Goal: Task Accomplishment & Management: Manage account settings

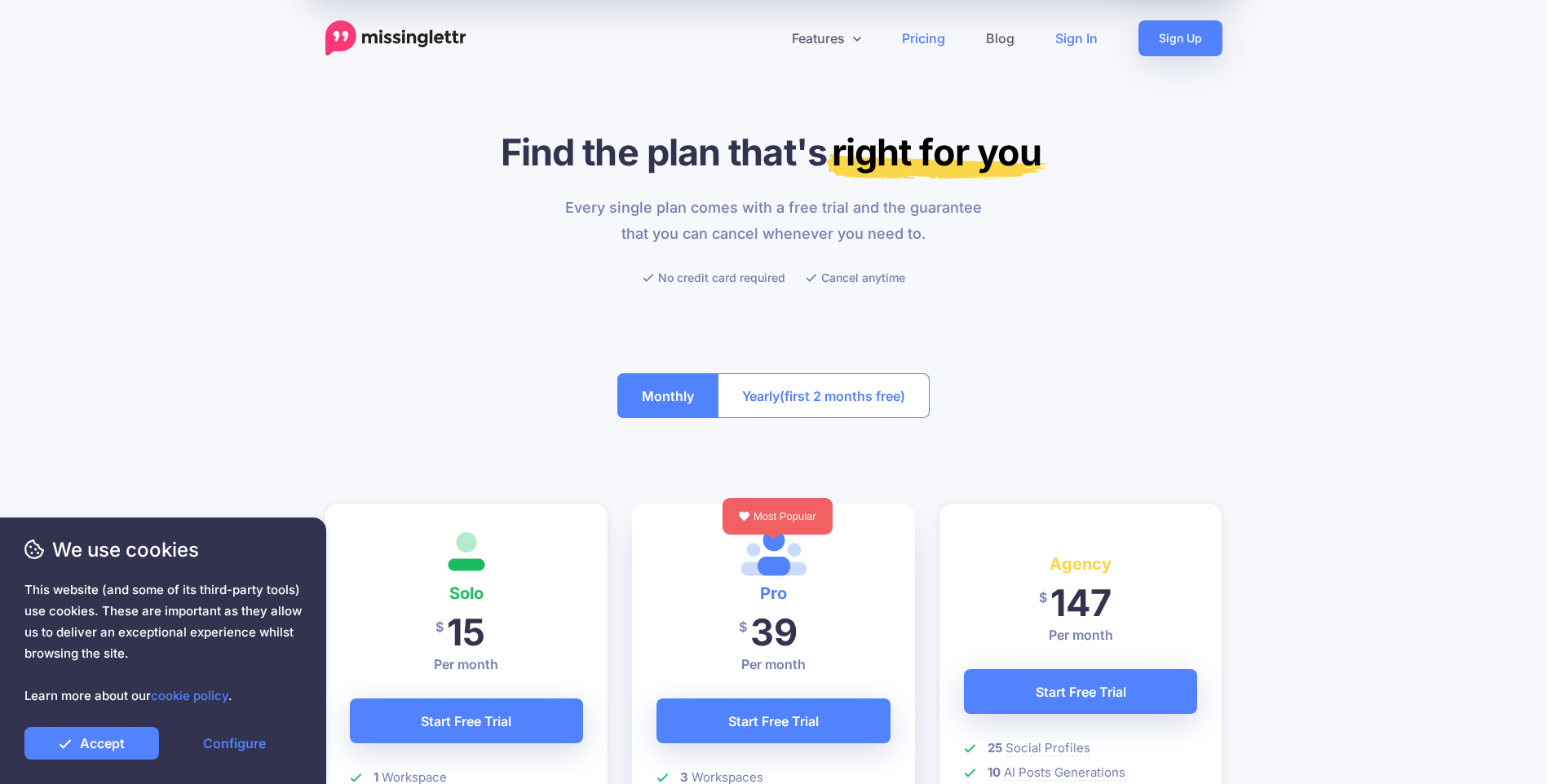
click at [1076, 34] on link "Sign In" at bounding box center [1077, 37] width 83 height 36
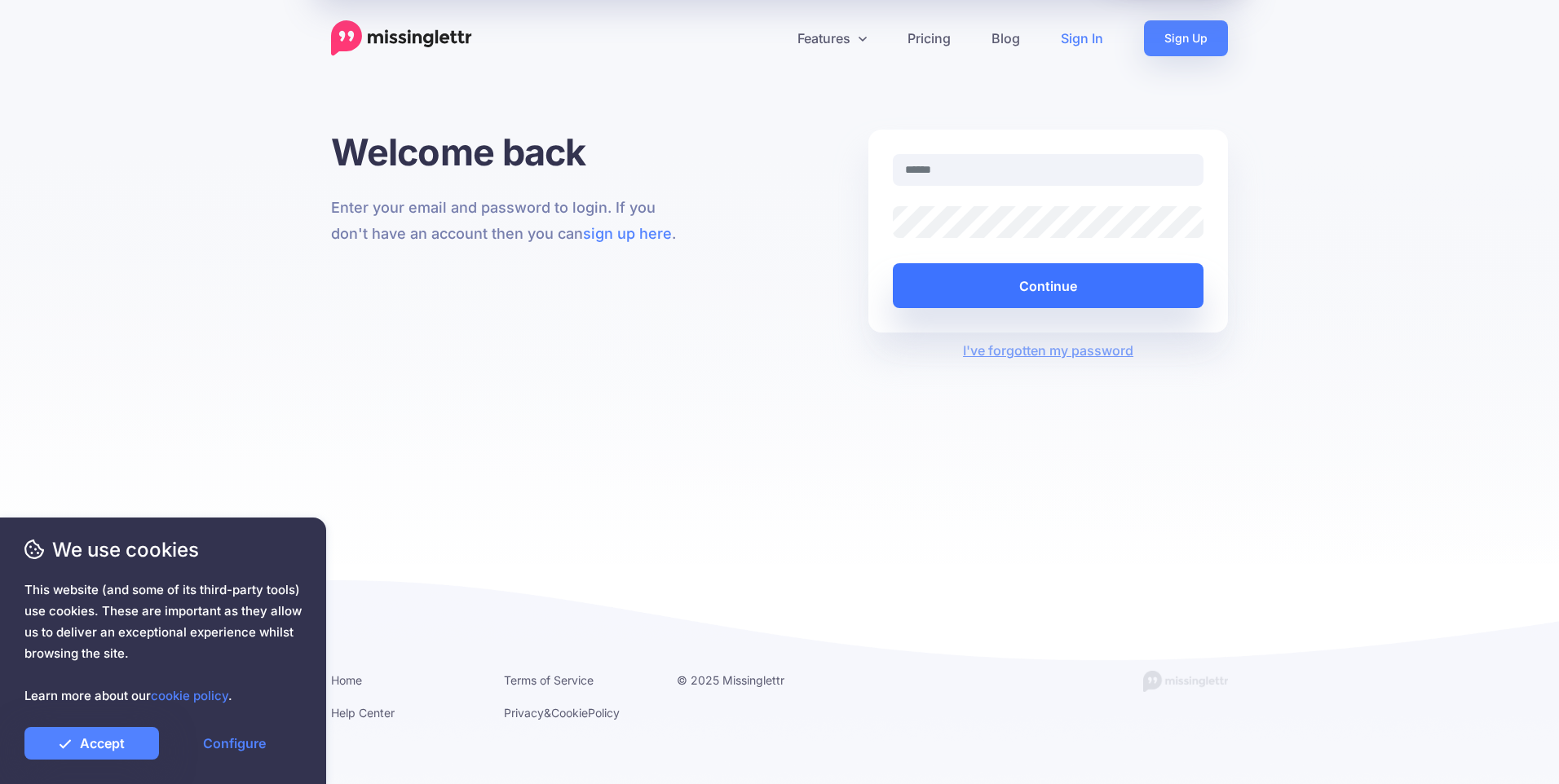
type input "**********"
click at [1038, 293] on button "Continue" at bounding box center [1048, 286] width 311 height 45
click at [1095, 285] on button "Continue" at bounding box center [1048, 286] width 311 height 45
